Goal: Transaction & Acquisition: Purchase product/service

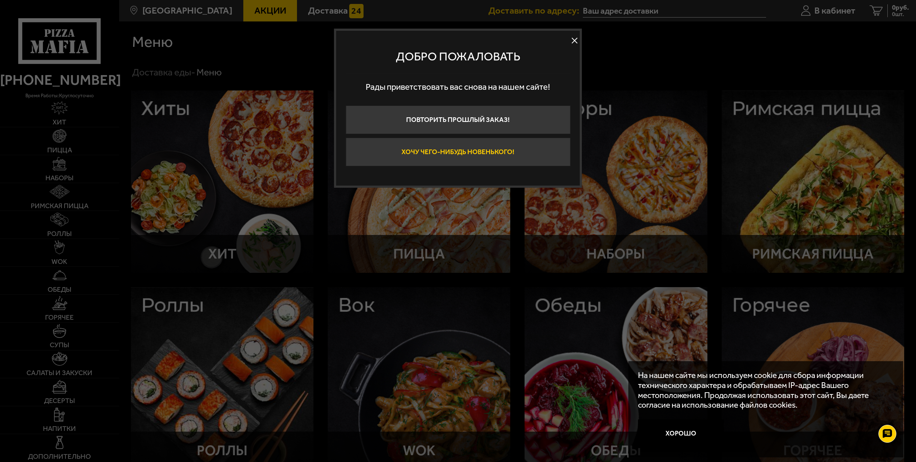
click at [464, 150] on button "Хочу чего-нибудь новенького!" at bounding box center [458, 152] width 225 height 29
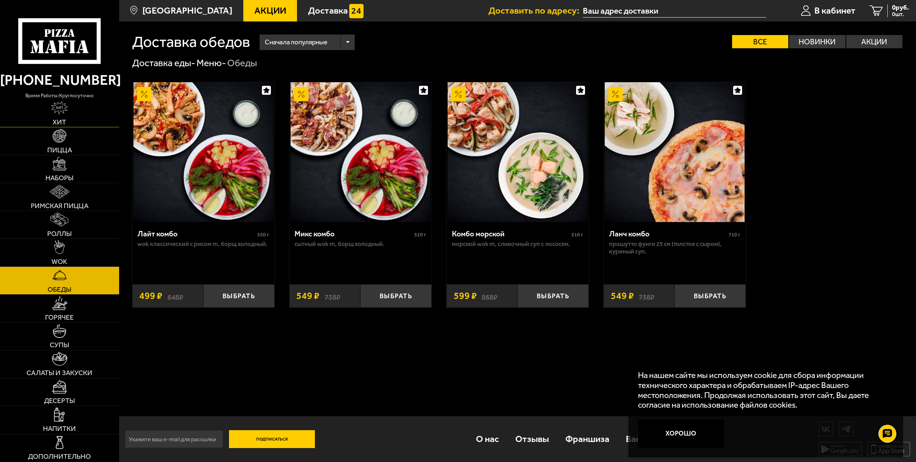
click at [65, 121] on span "Хит" at bounding box center [60, 122] width 14 height 7
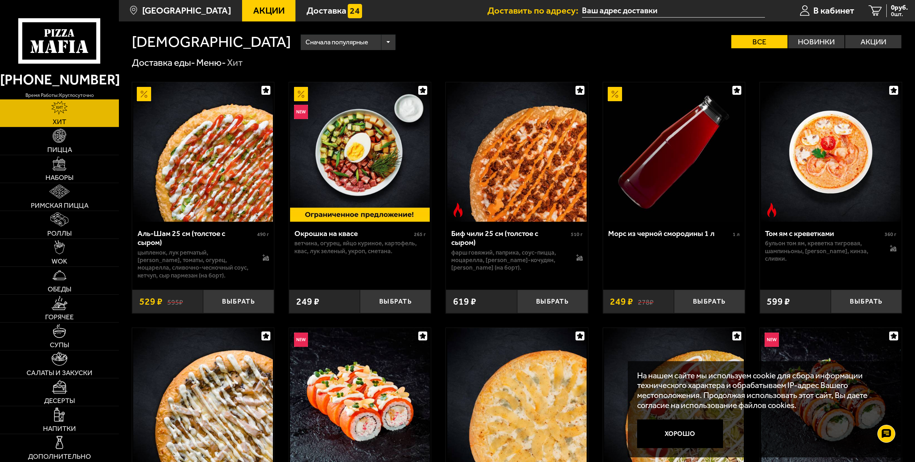
click at [54, 33] on icon at bounding box center [59, 40] width 82 height 45
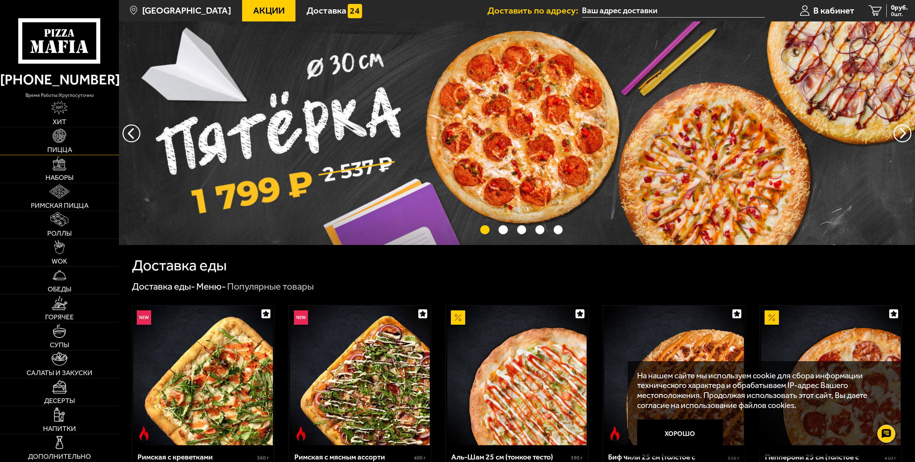
click at [70, 138] on link "Пицца" at bounding box center [59, 141] width 119 height 28
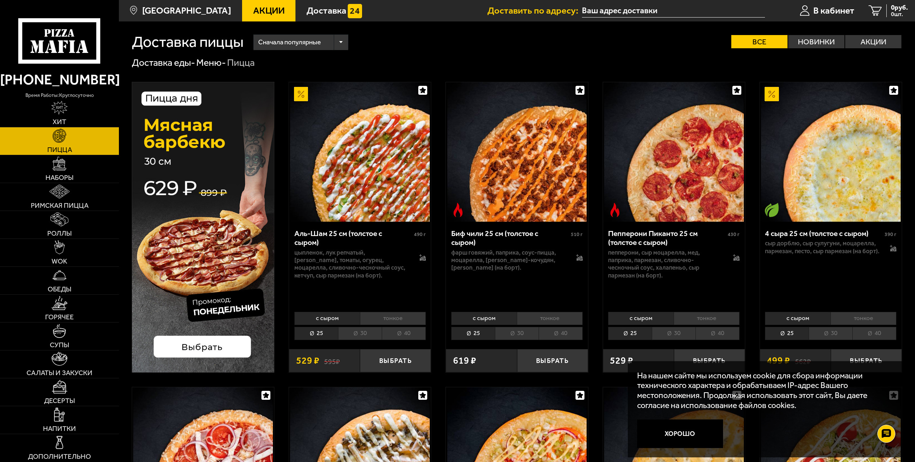
click at [406, 336] on li "40" at bounding box center [404, 333] width 44 height 13
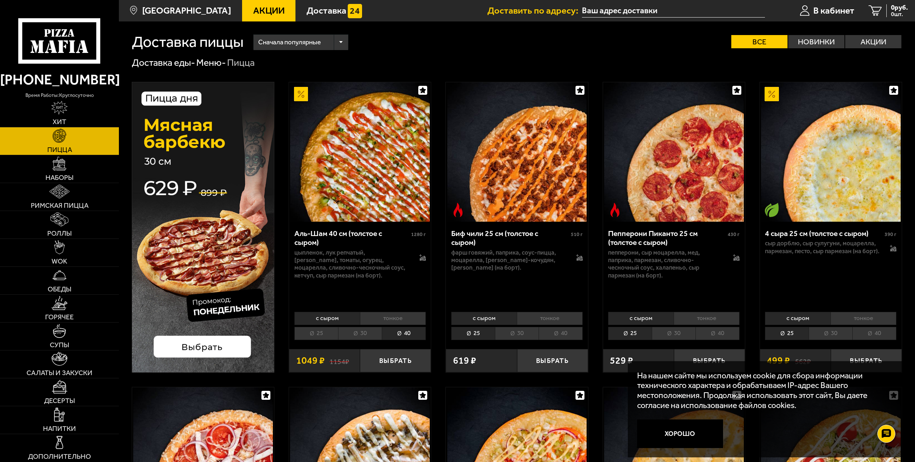
click at [356, 335] on li "30" at bounding box center [360, 333] width 44 height 13
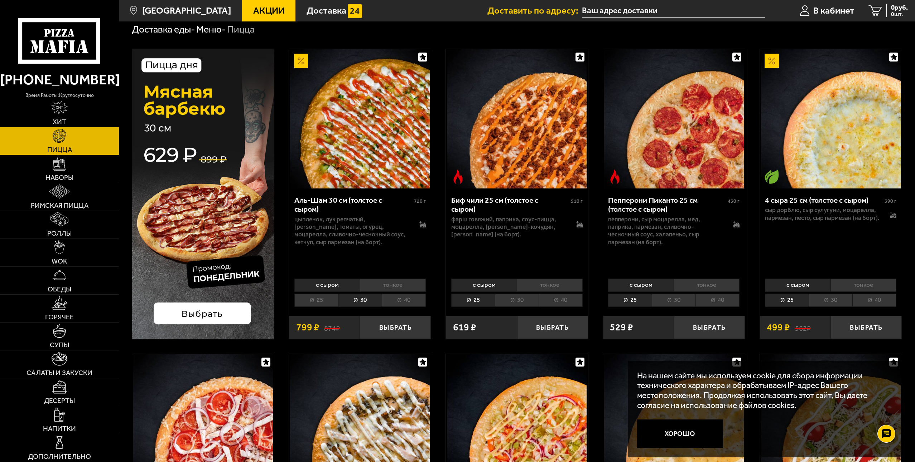
scroll to position [36, 0]
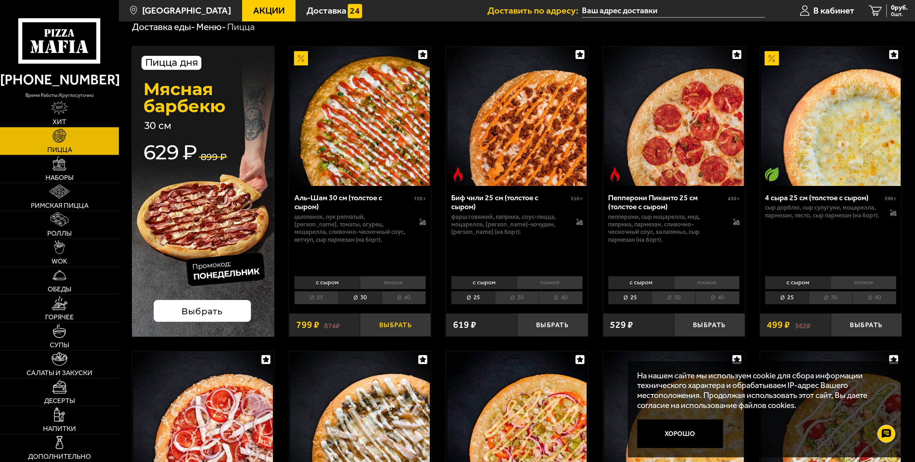
click at [423, 324] on button "Выбрать" at bounding box center [395, 325] width 71 height 23
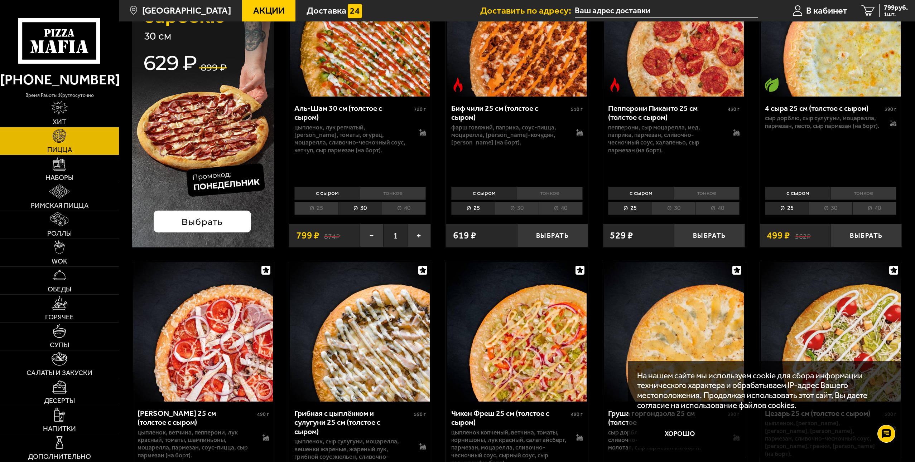
scroll to position [179, 0]
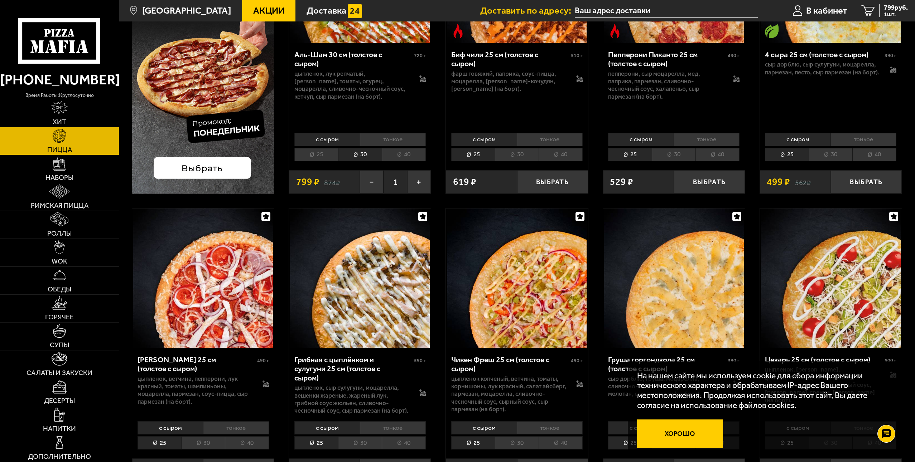
click at [698, 444] on button "Хорошо" at bounding box center [680, 434] width 86 height 29
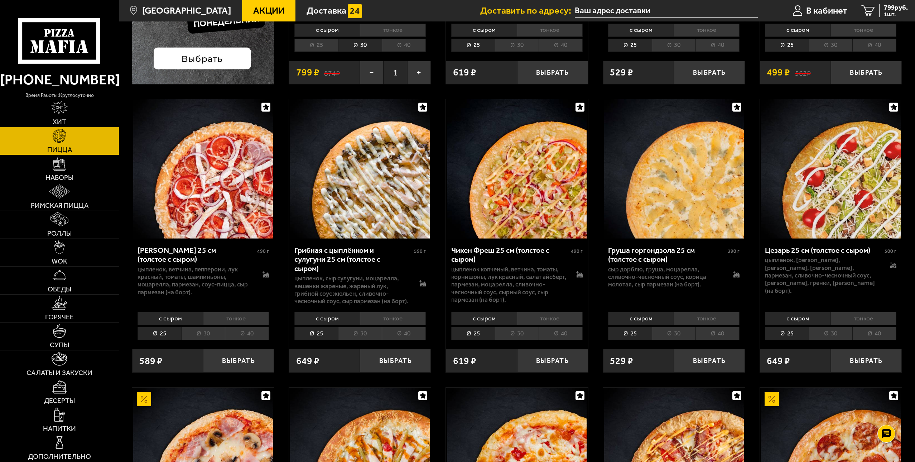
scroll to position [394, 0]
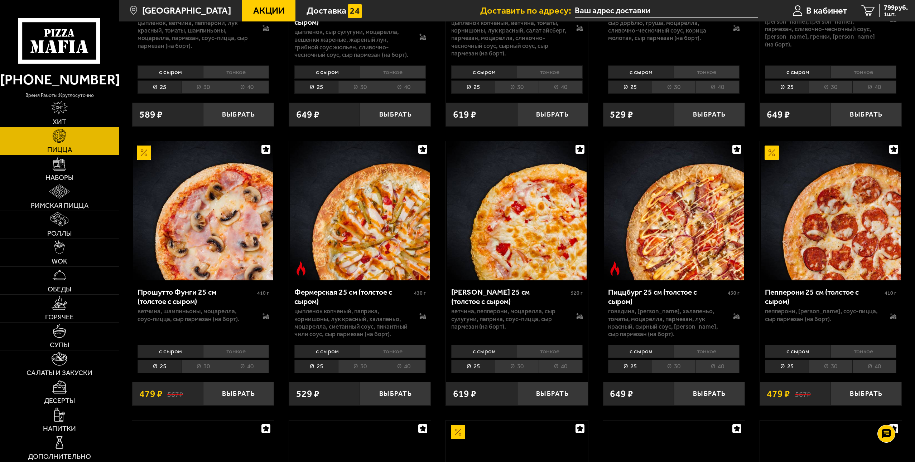
scroll to position [573, 0]
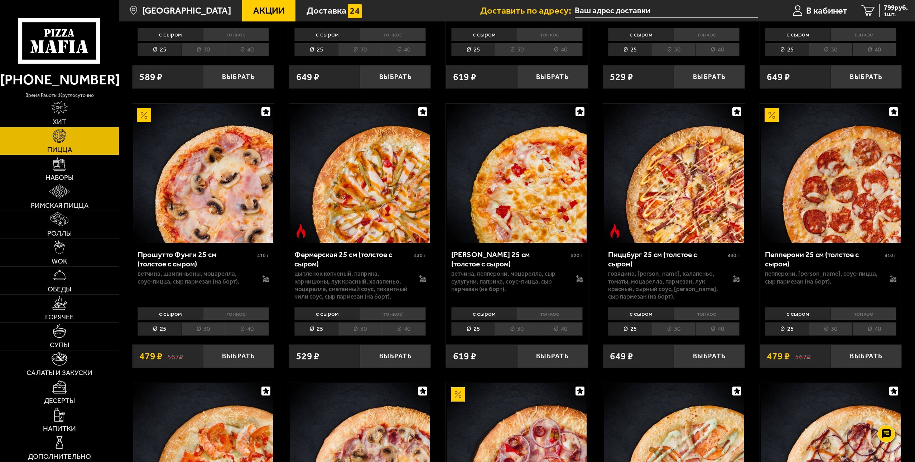
click at [835, 336] on li "30" at bounding box center [830, 329] width 44 height 13
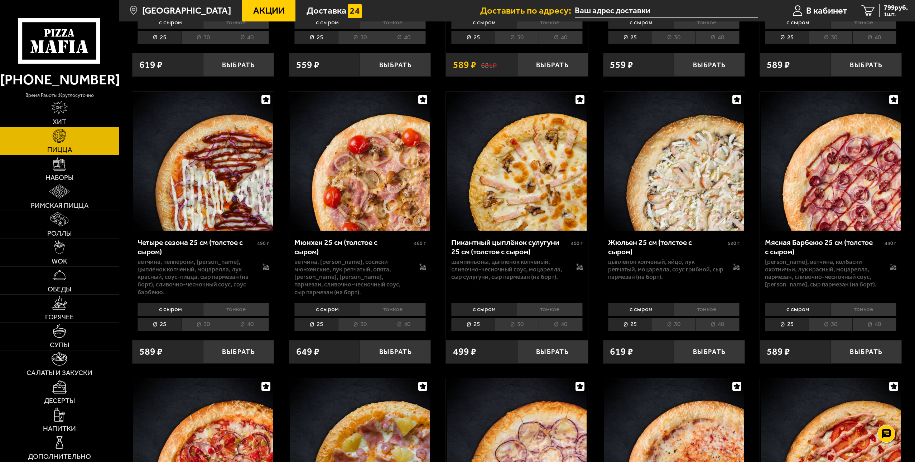
scroll to position [1145, 0]
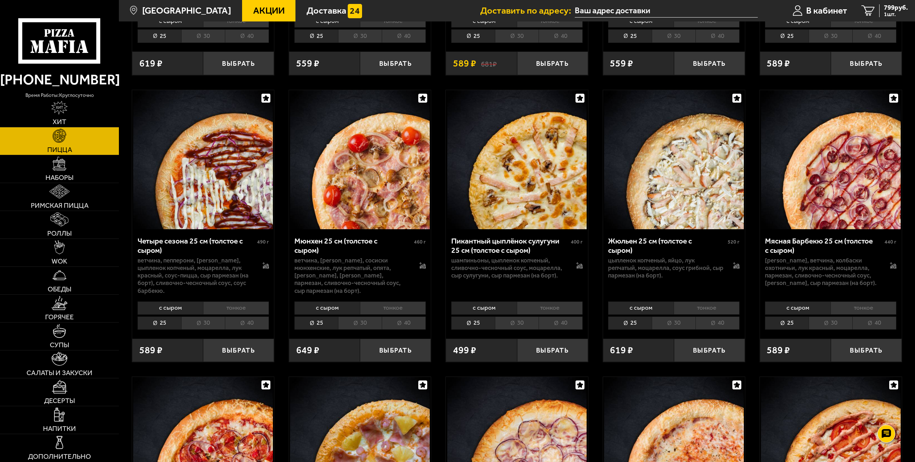
click at [208, 330] on li "30" at bounding box center [203, 323] width 44 height 13
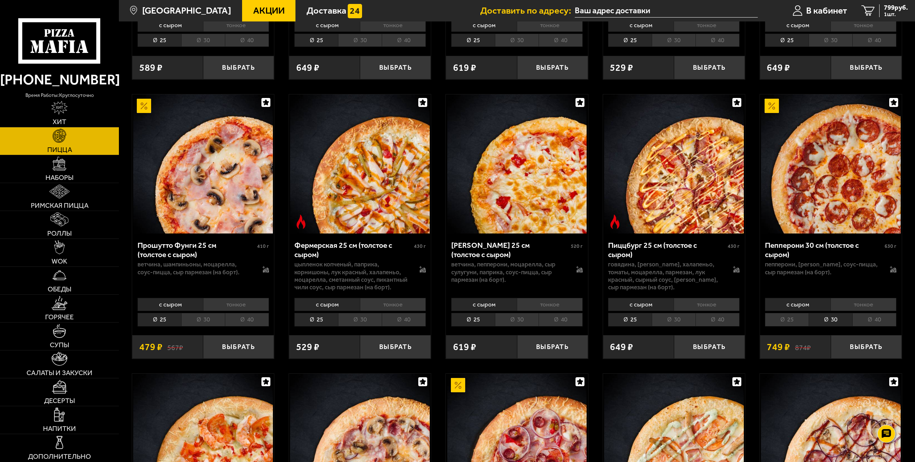
scroll to position [573, 0]
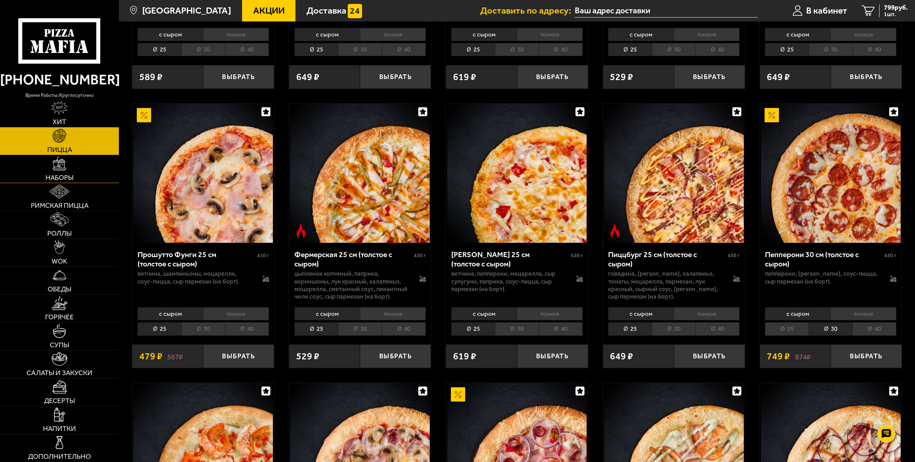
click at [62, 163] on img at bounding box center [60, 164] width 14 height 14
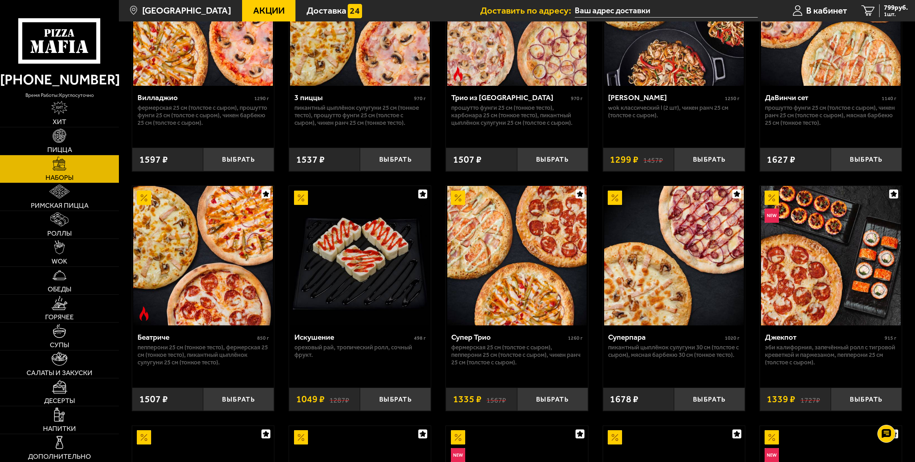
scroll to position [501, 0]
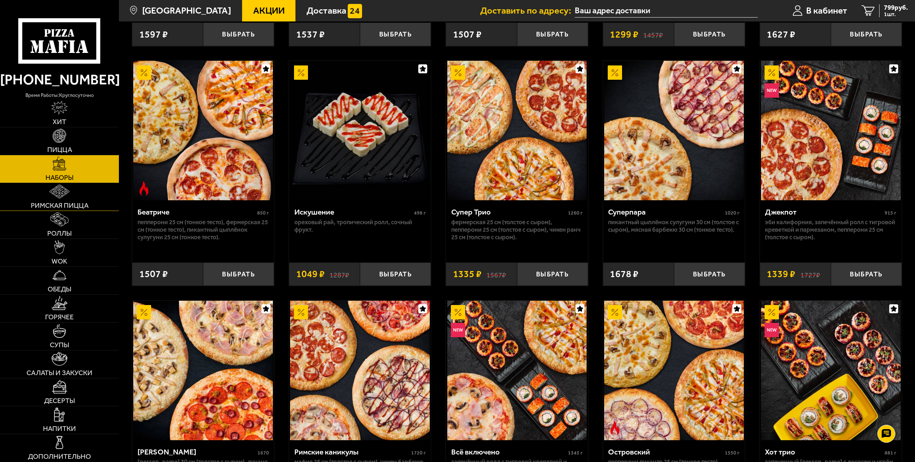
click at [67, 202] on span "Римская пицца" at bounding box center [60, 205] width 58 height 7
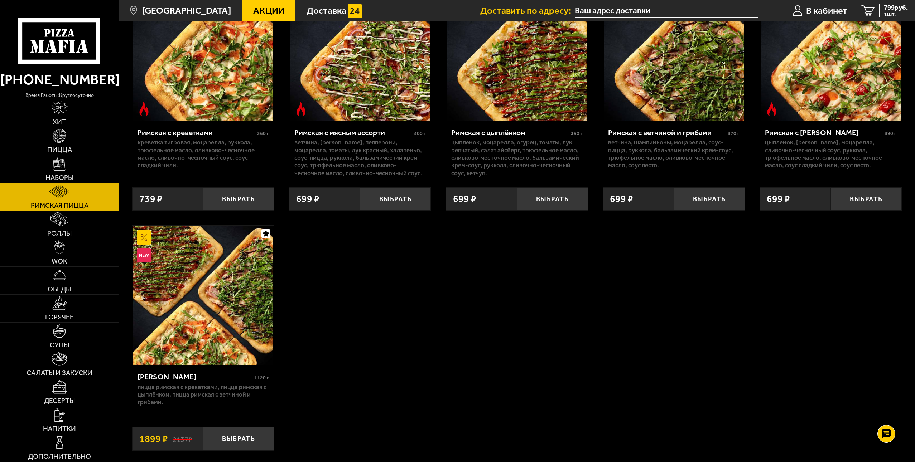
scroll to position [72, 0]
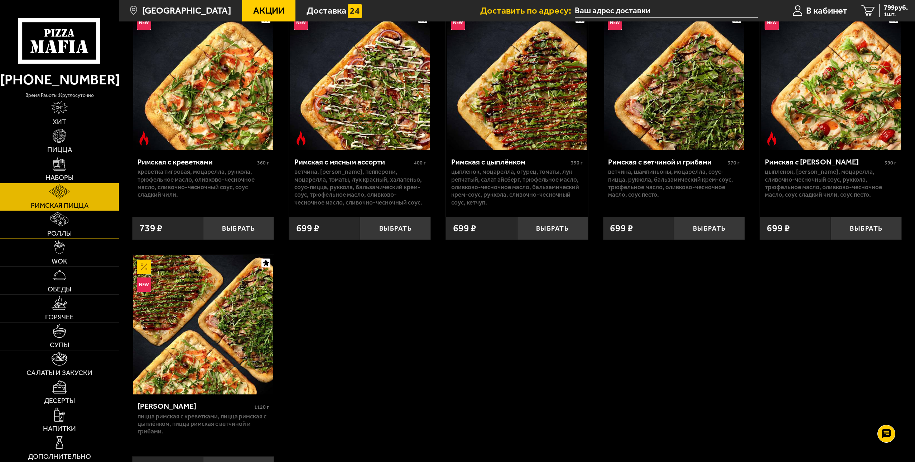
click at [54, 228] on link "Роллы" at bounding box center [59, 225] width 119 height 28
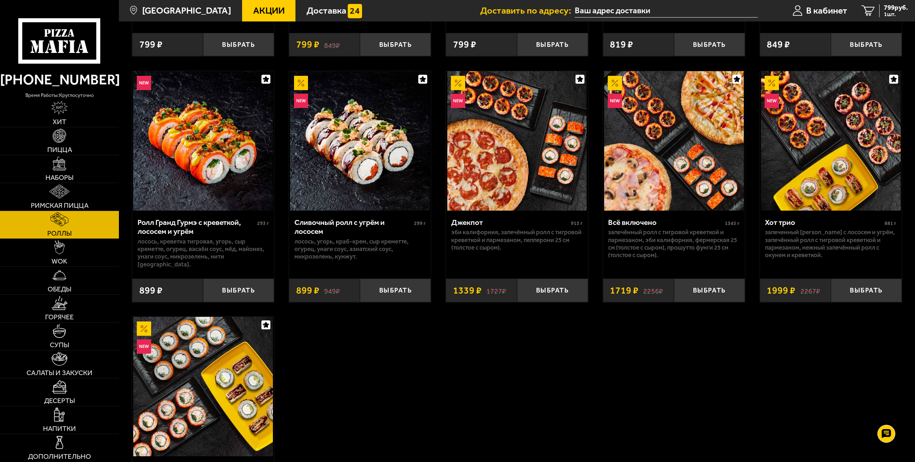
scroll to position [501, 0]
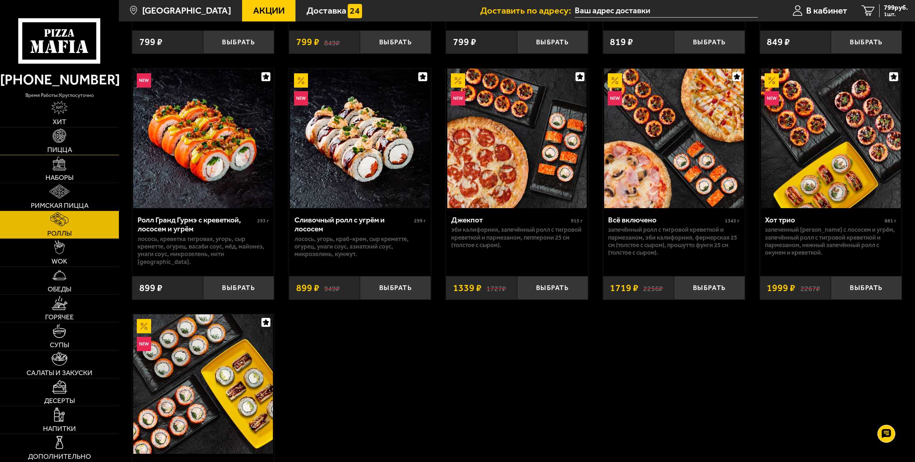
click at [62, 140] on img at bounding box center [60, 136] width 14 height 14
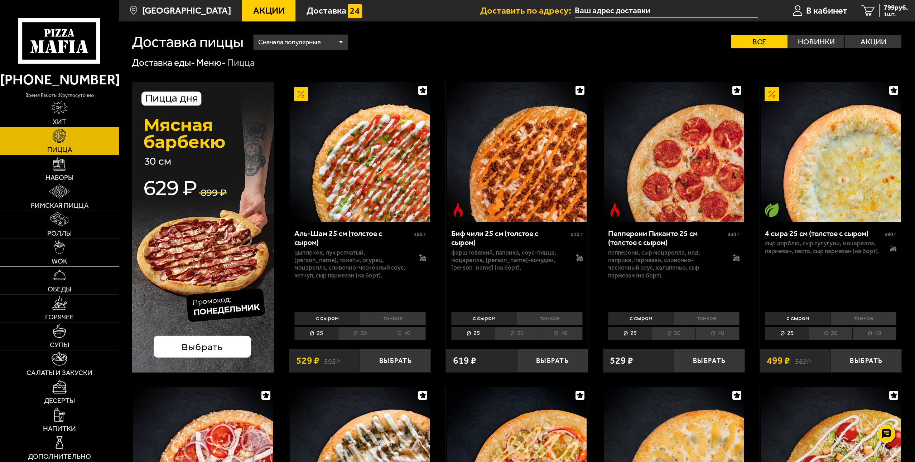
click at [66, 253] on link "WOK" at bounding box center [59, 253] width 119 height 28
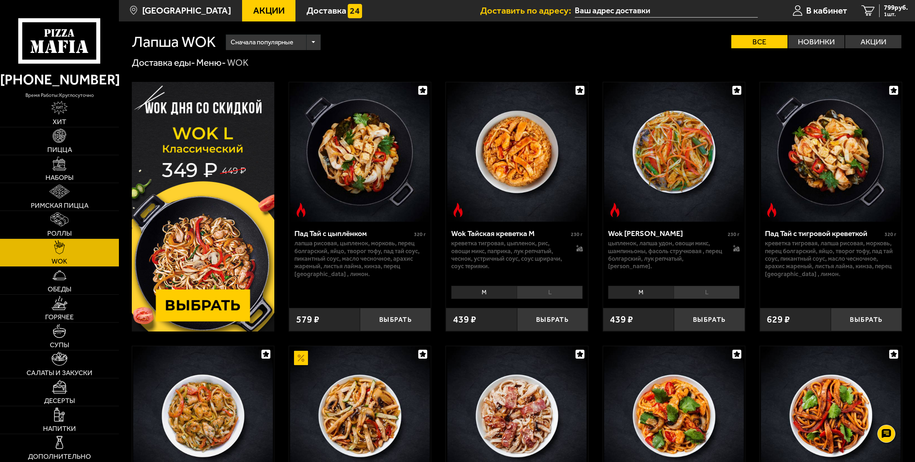
click at [535, 294] on li "L" at bounding box center [550, 292] width 66 height 13
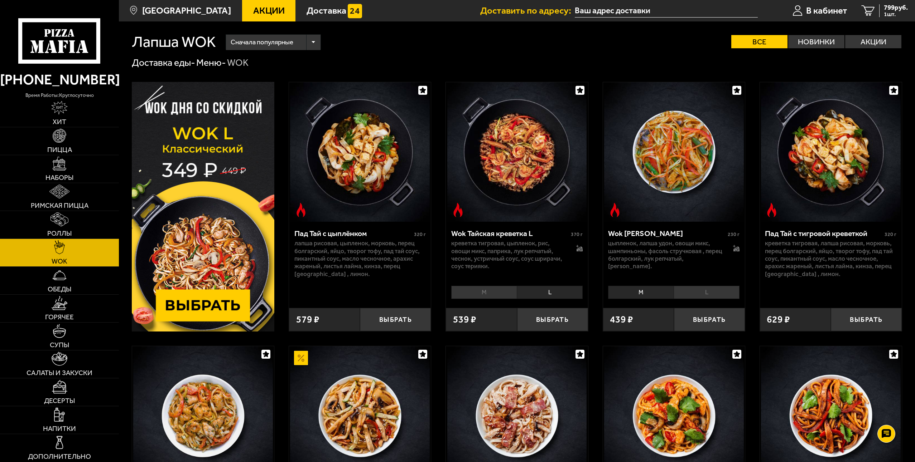
click at [500, 290] on li "M" at bounding box center [484, 292] width 66 height 13
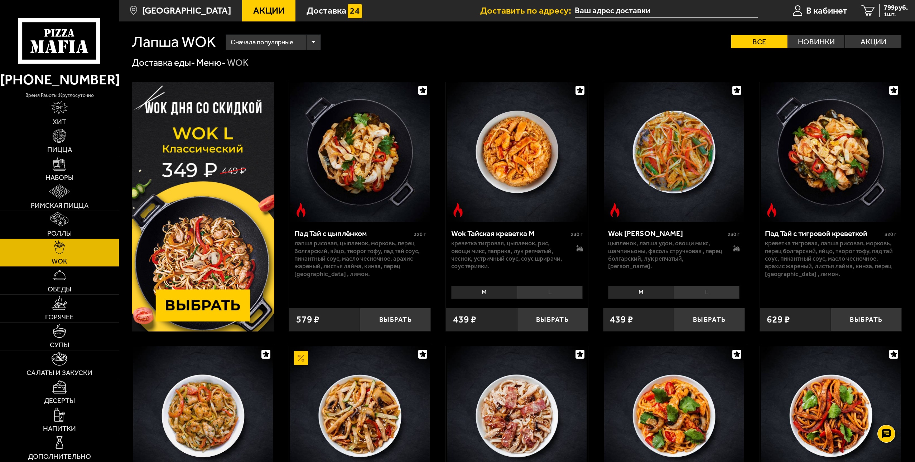
click at [534, 290] on li "L" at bounding box center [550, 292] width 66 height 13
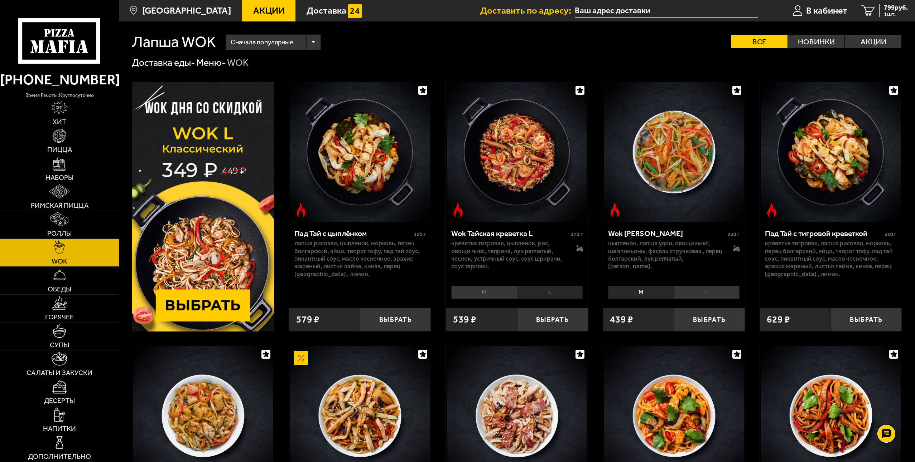
click at [491, 291] on li "M" at bounding box center [484, 292] width 66 height 13
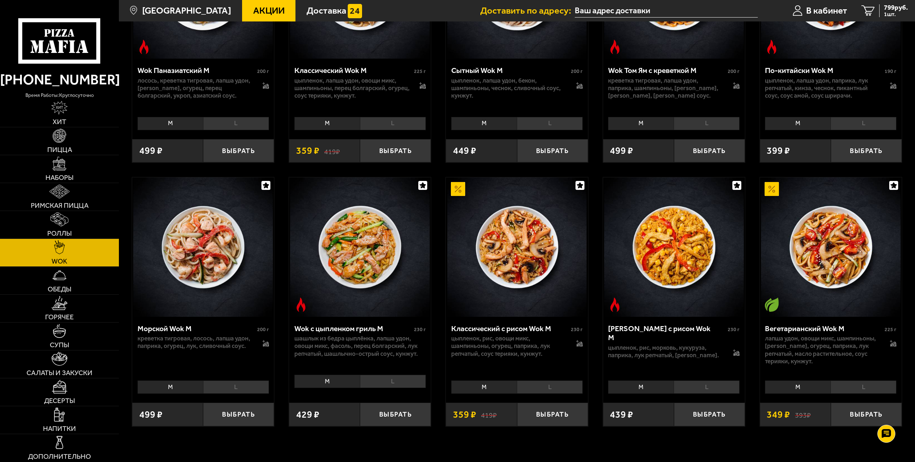
scroll to position [430, 0]
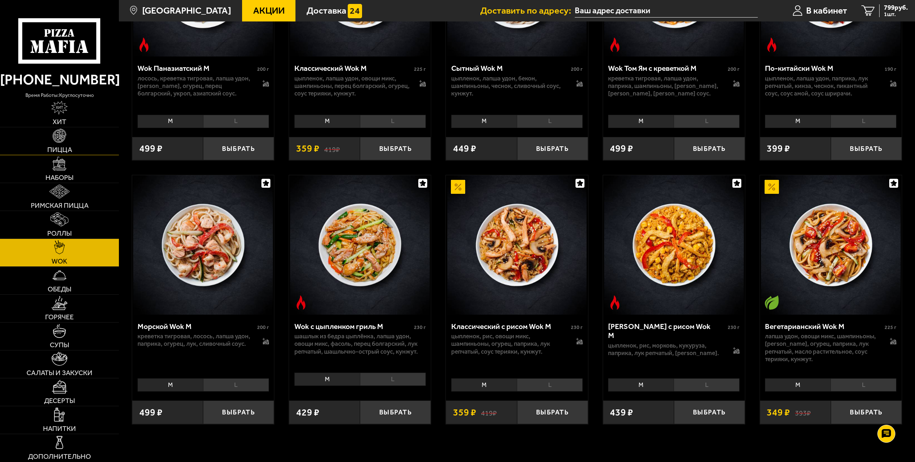
click at [62, 139] on img at bounding box center [60, 136] width 14 height 14
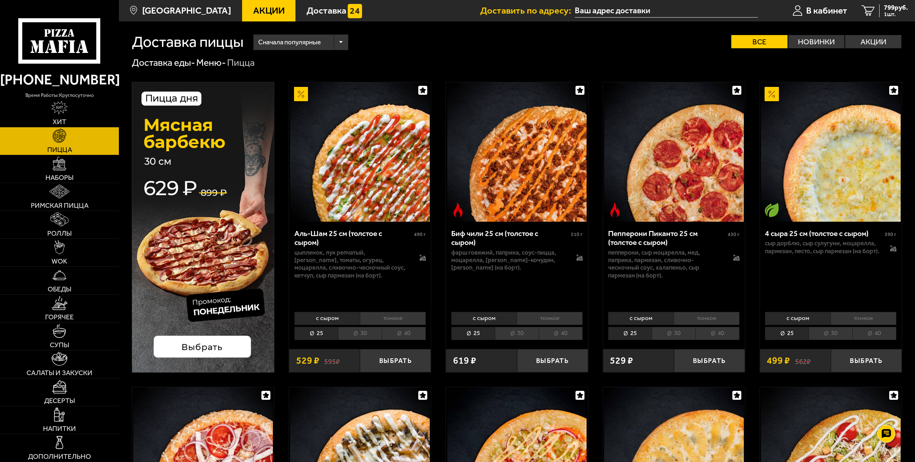
click at [212, 347] on img at bounding box center [203, 227] width 142 height 291
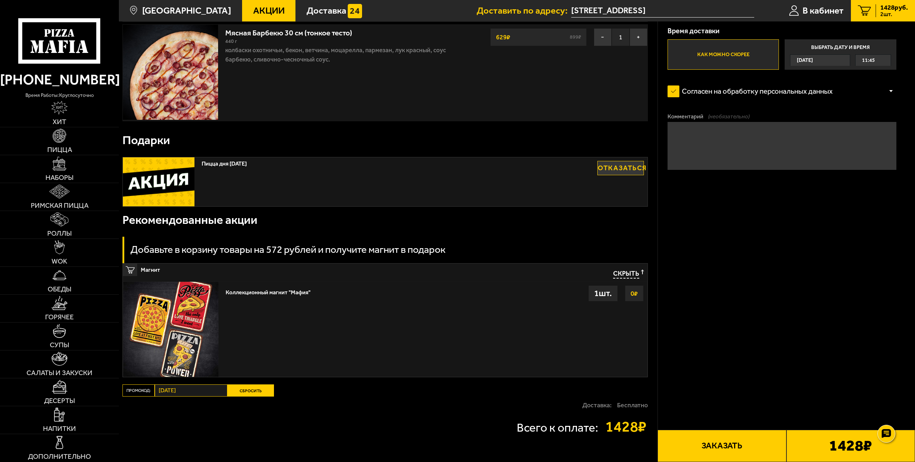
scroll to position [202, 0]
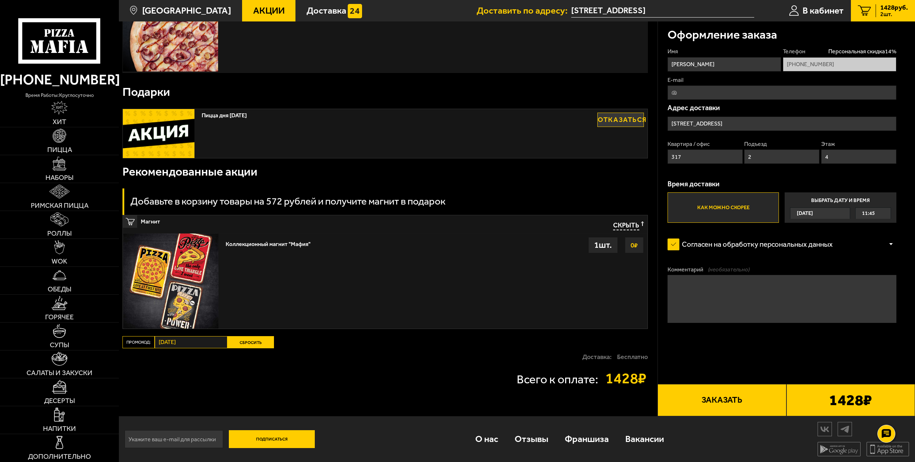
click at [631, 224] on span "Скрыть" at bounding box center [626, 226] width 26 height 9
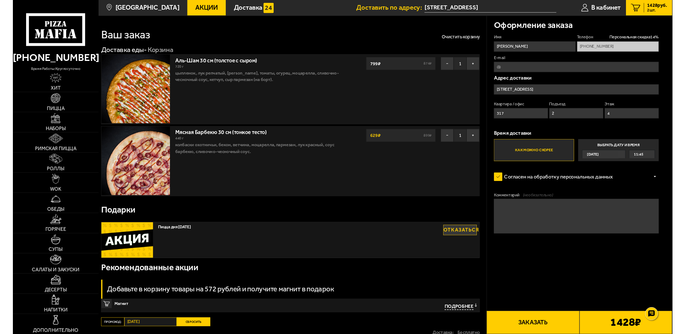
scroll to position [0, 0]
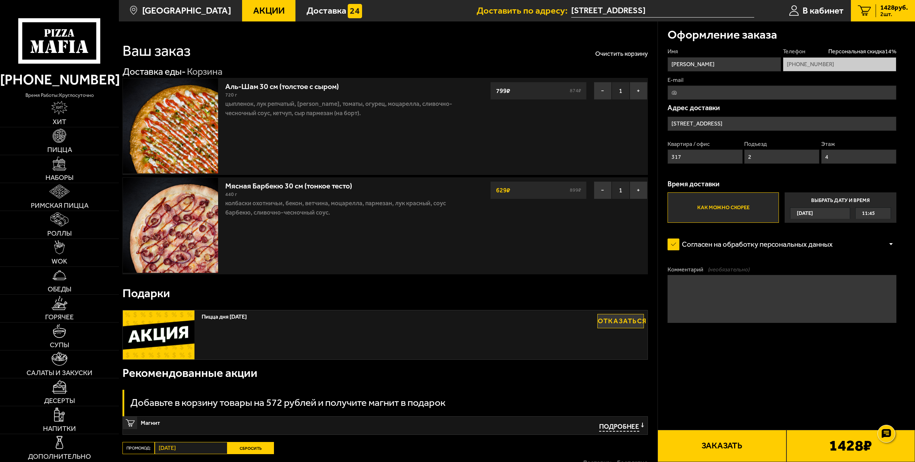
click at [890, 244] on div at bounding box center [890, 244] width 11 height 5
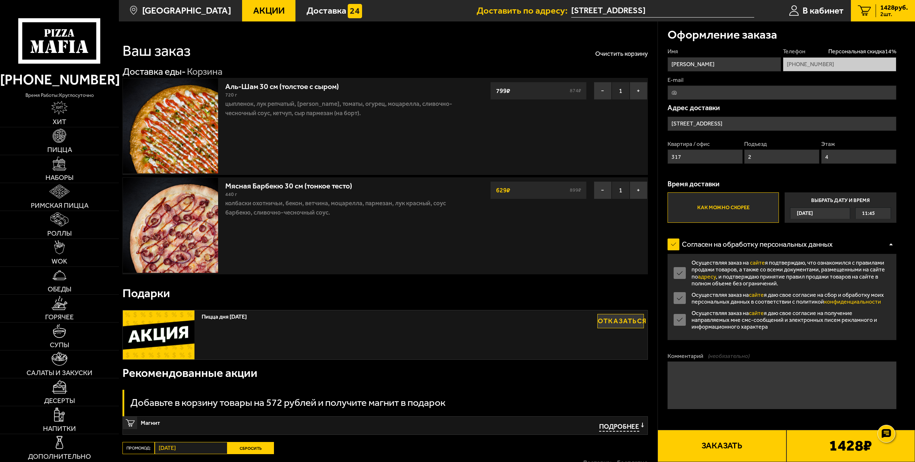
click at [680, 330] on label "Осуществляя заказ на сайте я даю свое согласие на получение направляемых мне см…" at bounding box center [781, 320] width 229 height 20
click at [0, 0] on input "Осуществляя заказ на сайте я даю свое согласие на получение направляемых мне см…" at bounding box center [0, 0] width 0 height 0
click at [680, 330] on label "Осуществляя заказ на сайте я даю свое согласие на получение направляемых мне см…" at bounding box center [781, 320] width 229 height 20
click at [0, 0] on input "Осуществляя заказ на сайте я даю свое согласие на получение направляемых мне см…" at bounding box center [0, 0] width 0 height 0
click at [680, 330] on label "Осуществляя заказ на сайте я даю свое согласие на получение направляемых мне см…" at bounding box center [781, 320] width 229 height 20
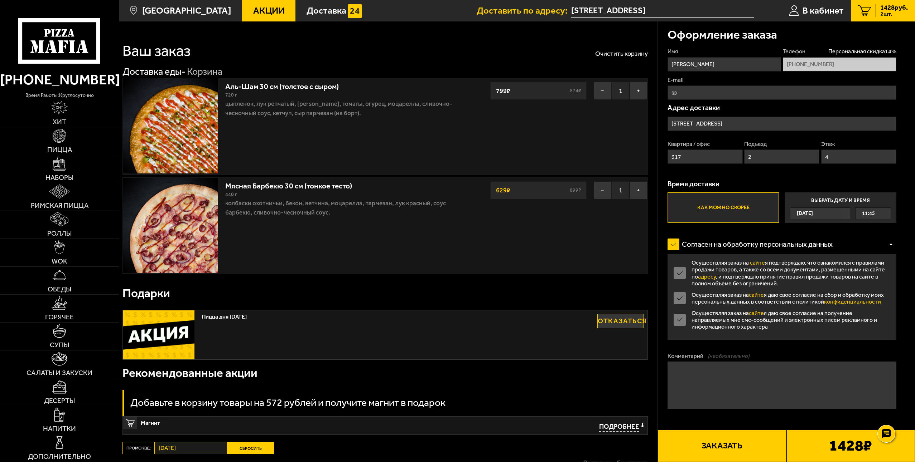
click at [0, 0] on input "Осуществляя заказ на сайте я даю свое согласие на получение направляемых мне см…" at bounding box center [0, 0] width 0 height 0
click at [890, 247] on div at bounding box center [890, 244] width 11 height 5
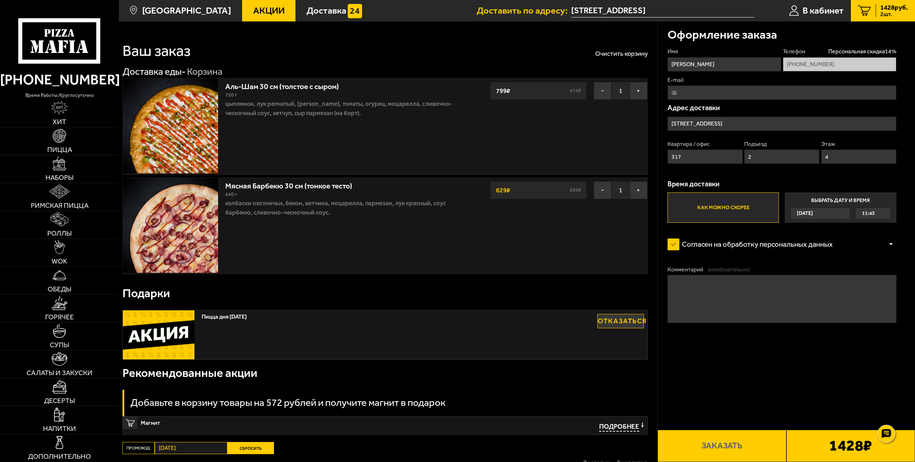
click at [838, 449] on b "1428 ₽" at bounding box center [850, 446] width 43 height 15
click at [888, 244] on div at bounding box center [890, 244] width 11 height 5
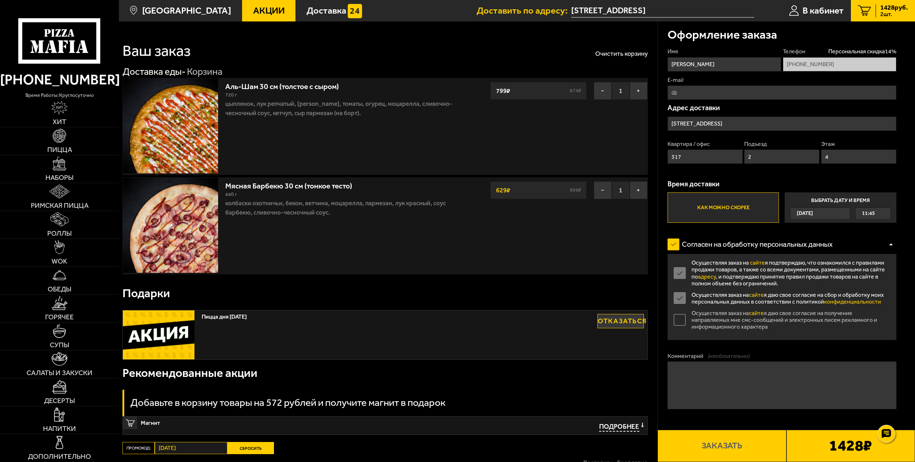
click at [678, 330] on label "Осуществляя заказ на сайте я даю свое согласие на получение направляемых мне см…" at bounding box center [781, 320] width 229 height 20
click at [0, 0] on input "Осуществляя заказ на сайте я даю свое согласие на получение направляемых мне см…" at bounding box center [0, 0] width 0 height 0
click at [717, 442] on button "Заказать" at bounding box center [721, 446] width 129 height 32
type input "Россия, Санкт-Петербург, Яхтенная улица, 34"
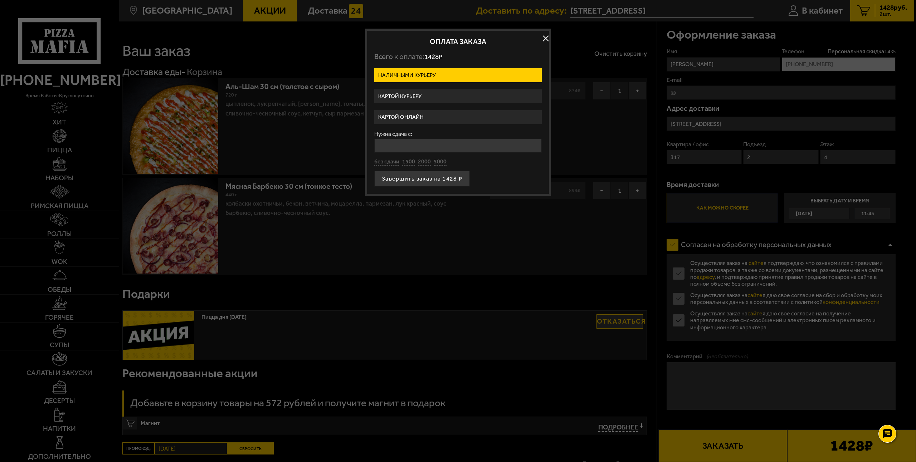
click at [545, 37] on button "button" at bounding box center [546, 38] width 11 height 11
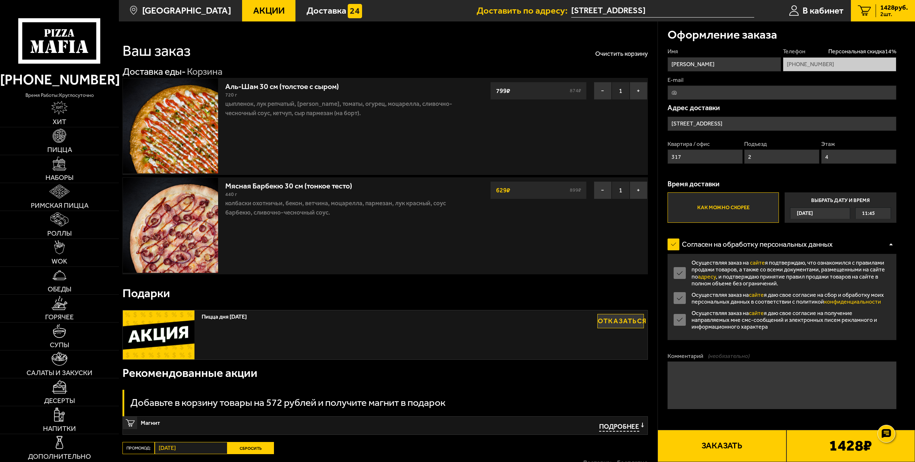
click at [692, 96] on input "E-mail" at bounding box center [781, 93] width 229 height 14
click at [728, 96] on input "olej0e@mail.ru" at bounding box center [781, 93] width 229 height 14
type input "kabanioi686@mail.ru"
click at [787, 236] on label "Согласен на обработку персональных данных" at bounding box center [754, 244] width 175 height 19
click at [0, 0] on input "Согласен на обработку персональных данных" at bounding box center [0, 0] width 0 height 0
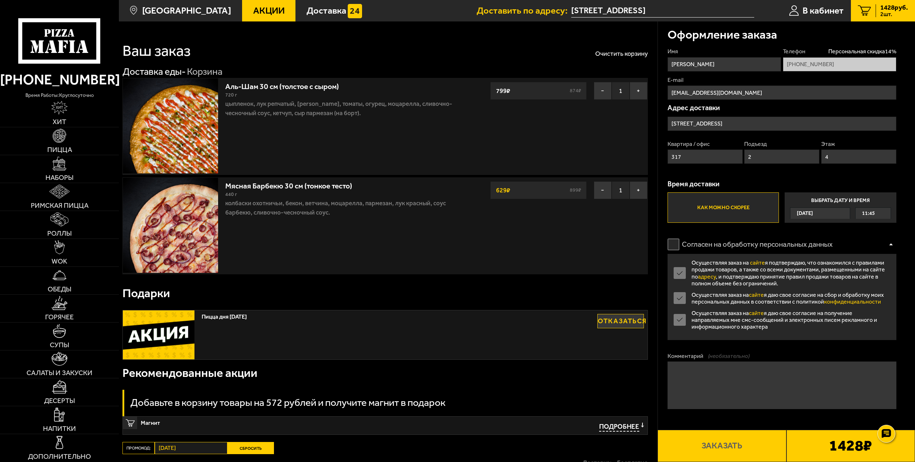
click at [674, 242] on label "Согласен на обработку персональных данных" at bounding box center [754, 244] width 175 height 19
click at [0, 0] on input "Согласен на обработку персональных данных" at bounding box center [0, 0] width 0 height 0
click at [736, 453] on button "Заказать" at bounding box center [721, 446] width 129 height 32
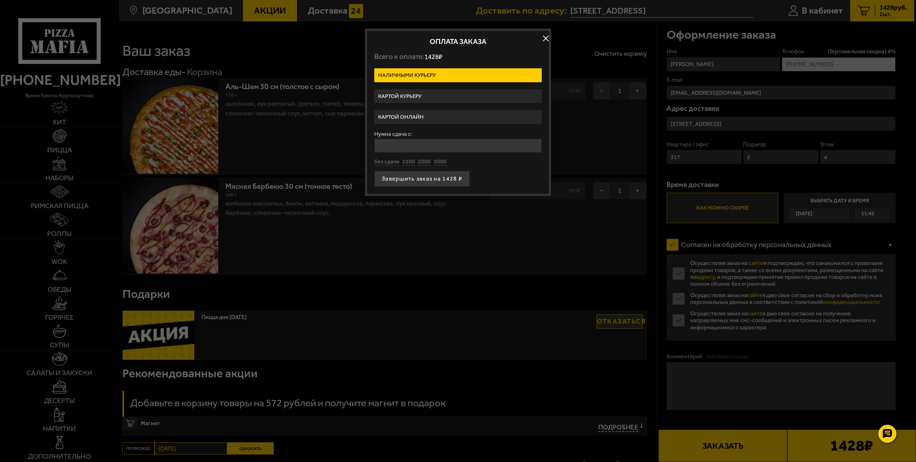
click at [401, 95] on label "Картой курьеру" at bounding box center [458, 96] width 168 height 14
click at [0, 0] on input "Картой курьеру" at bounding box center [0, 0] width 0 height 0
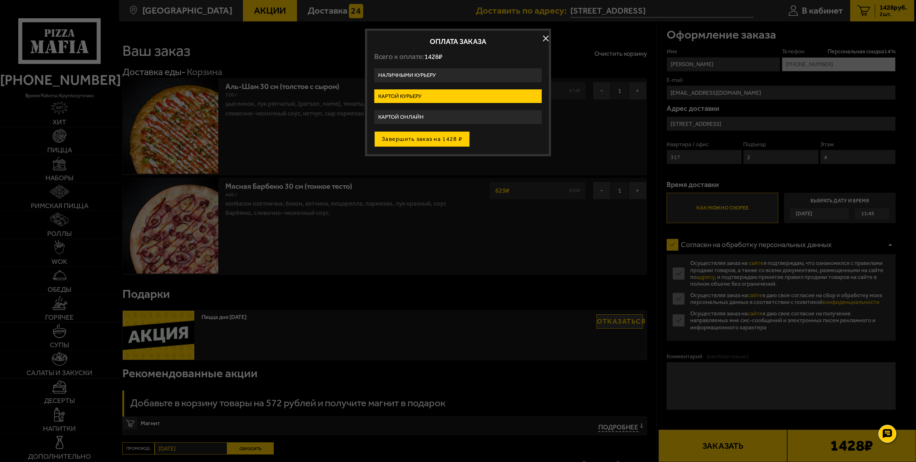
click at [425, 139] on button "Завершить заказ на 1428 ₽" at bounding box center [422, 139] width 96 height 16
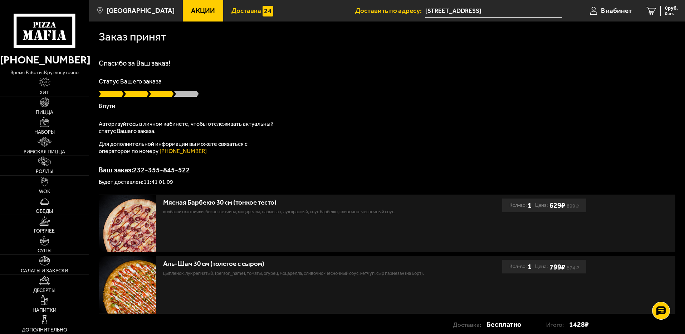
click at [242, 14] on span "Доставка" at bounding box center [247, 10] width 30 height 7
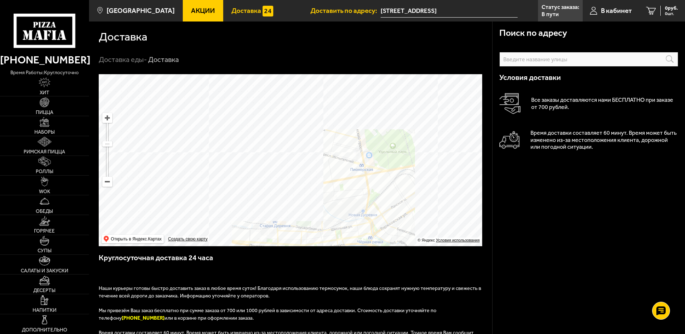
drag, startPoint x: 221, startPoint y: 156, endPoint x: 271, endPoint y: 133, distance: 55.8
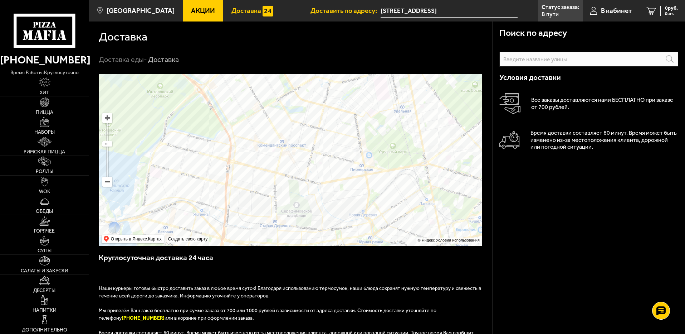
click at [272, 129] on ymaps at bounding box center [291, 160] width 384 height 172
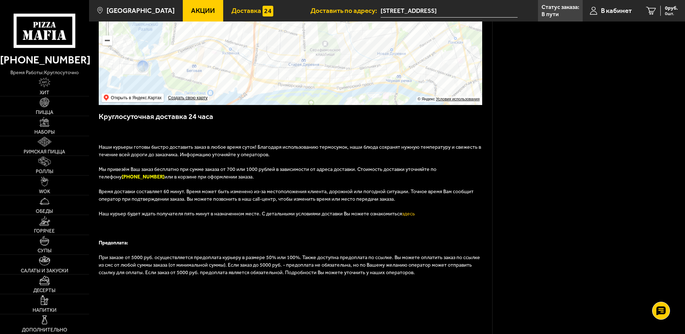
scroll to position [143, 0]
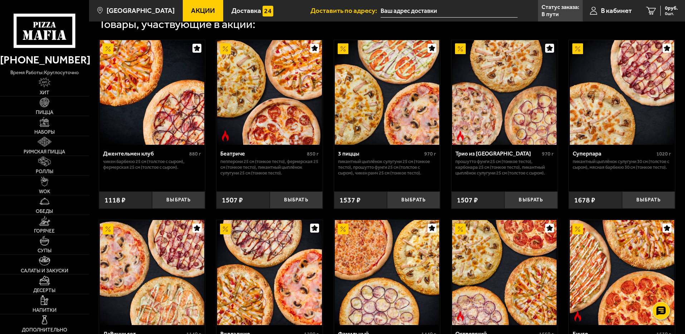
scroll to position [358, 0]
